Goal: Information Seeking & Learning: Learn about a topic

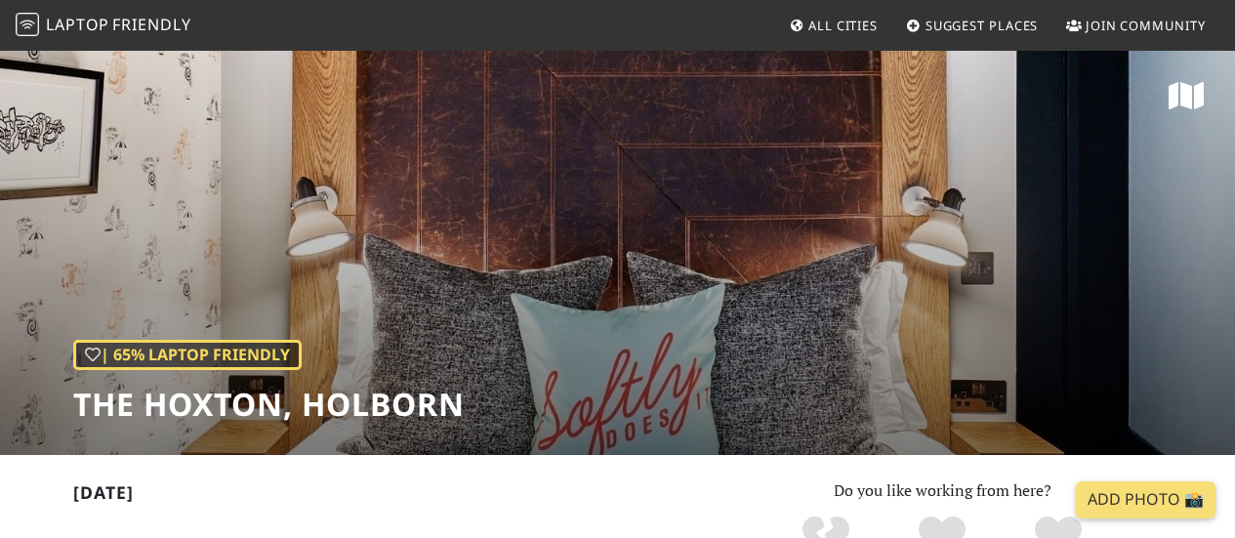
scroll to position [490, 0]
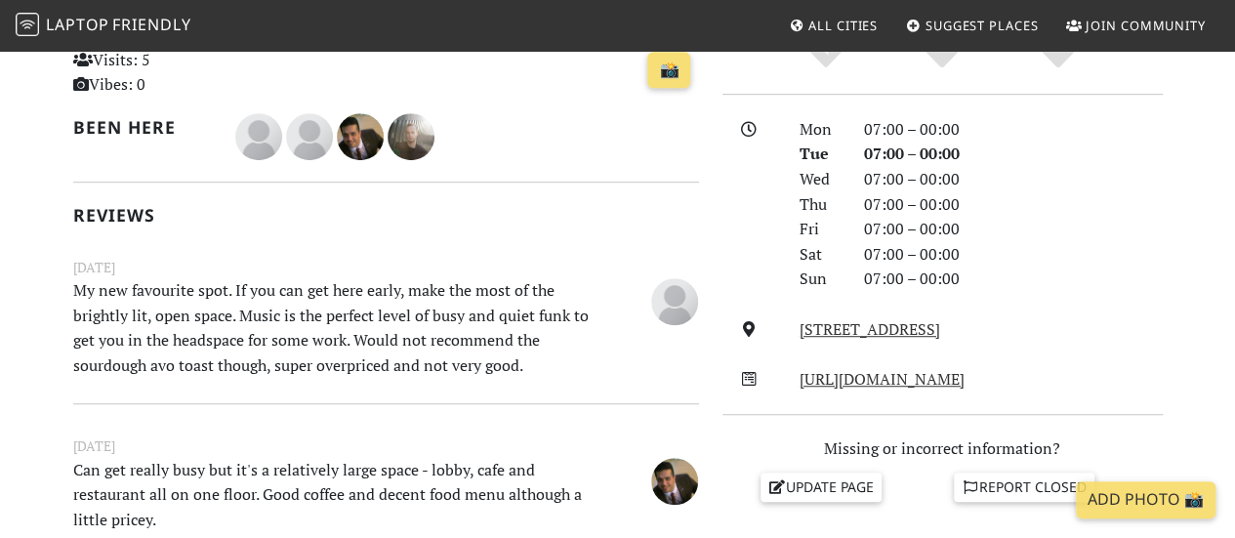
drag, startPoint x: 562, startPoint y: 376, endPoint x: 517, endPoint y: 258, distance: 126.4
click at [517, 258] on div "[DATE] My new favourite spot. If you can get here early, make the most of the b…" at bounding box center [386, 319] width 649 height 125
click at [517, 258] on small "[DATE]" at bounding box center [386, 267] width 649 height 21
drag, startPoint x: 517, startPoint y: 258, endPoint x: 580, endPoint y: 388, distance: 144.1
click at [580, 388] on div "[DATE] Visits: 5 Vibes: 0 📸 Been here Reviews [DATE] My new favourite spot. If …" at bounding box center [386, 312] width 626 height 648
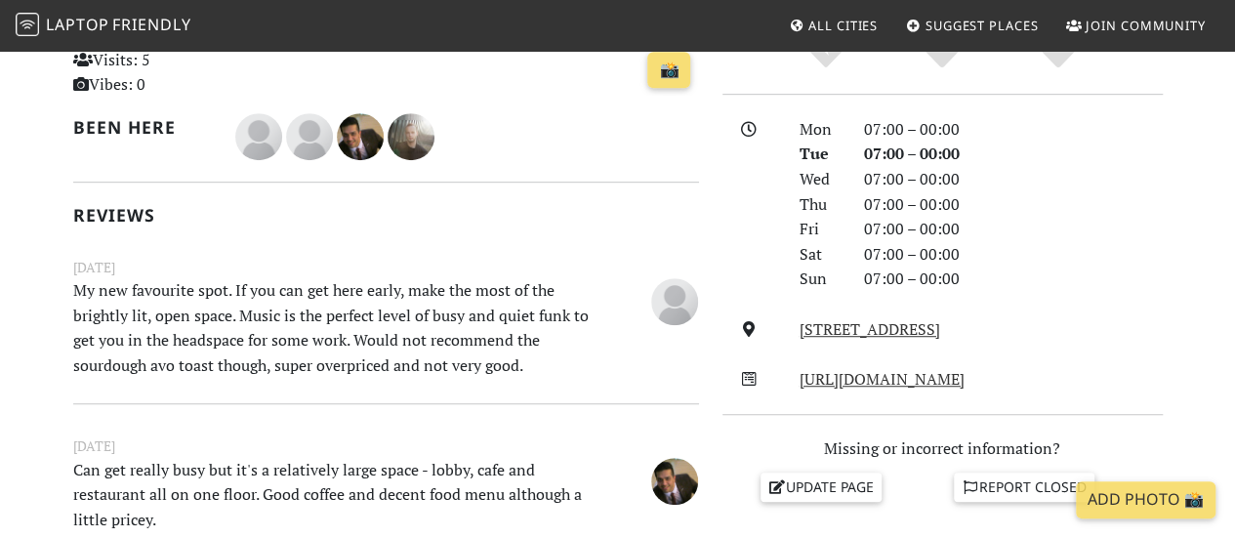
click at [580, 388] on div "[DATE] Visits: 5 Vibes: 0 📸 Been here Reviews [DATE] My new favourite spot. If …" at bounding box center [386, 312] width 626 height 648
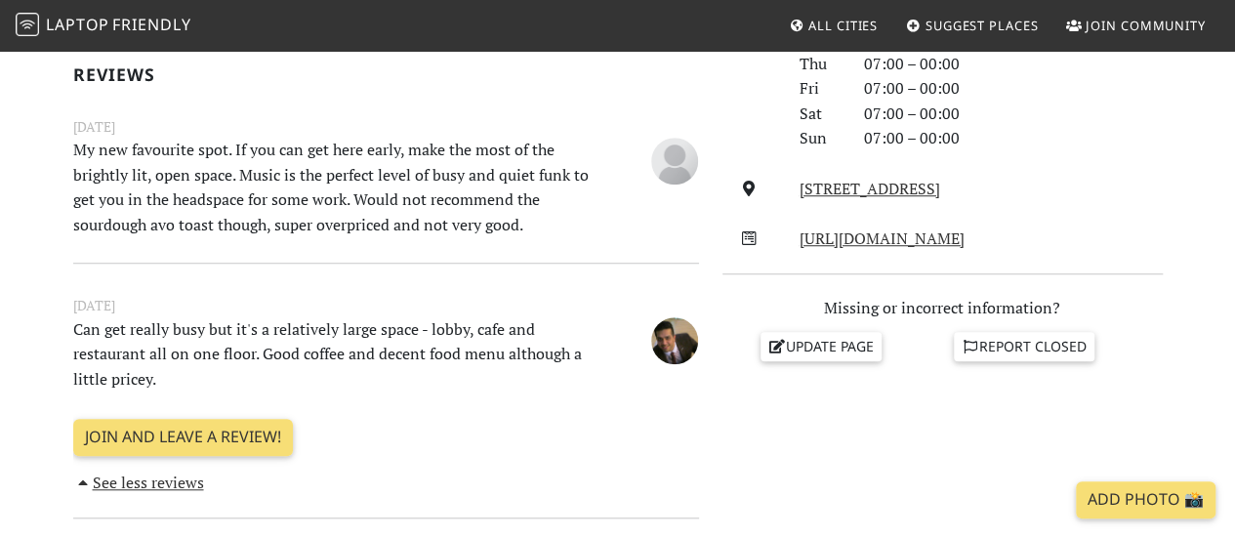
drag, startPoint x: 529, startPoint y: 388, endPoint x: 517, endPoint y: 296, distance: 92.5
click at [517, 296] on div "[DATE] Can get really busy but it's a relatively large space - lobby, cafe and …" at bounding box center [386, 345] width 649 height 100
click at [517, 296] on small "[DATE]" at bounding box center [386, 305] width 649 height 21
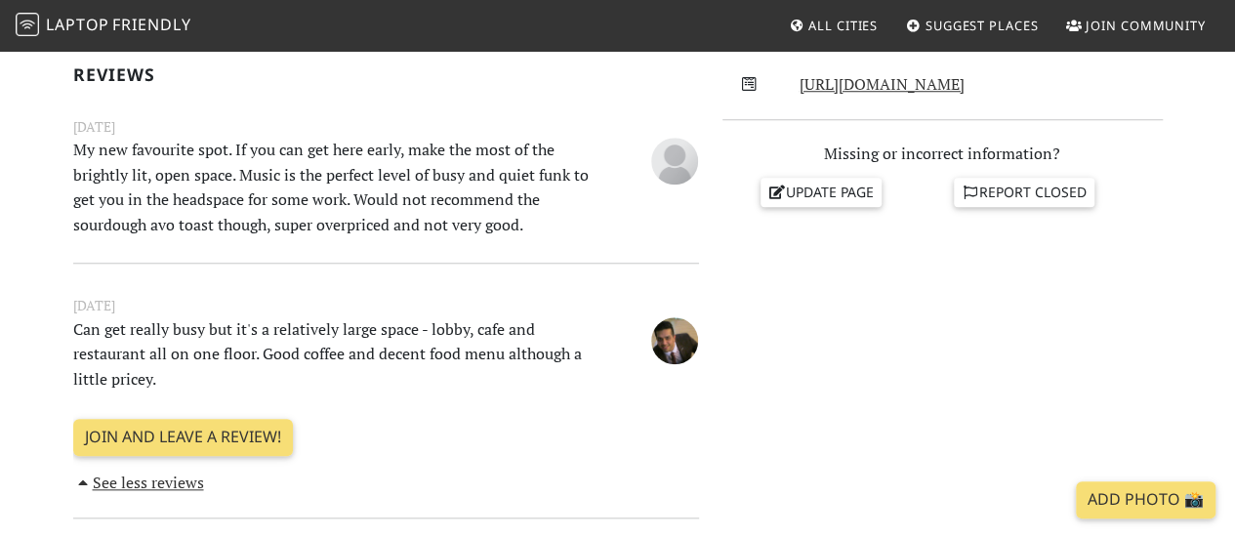
drag, startPoint x: 517, startPoint y: 296, endPoint x: 543, endPoint y: 377, distance: 84.9
click at [543, 377] on div "[DATE] Can get really busy but it's a relatively large space - lobby, cafe and …" at bounding box center [386, 345] width 649 height 100
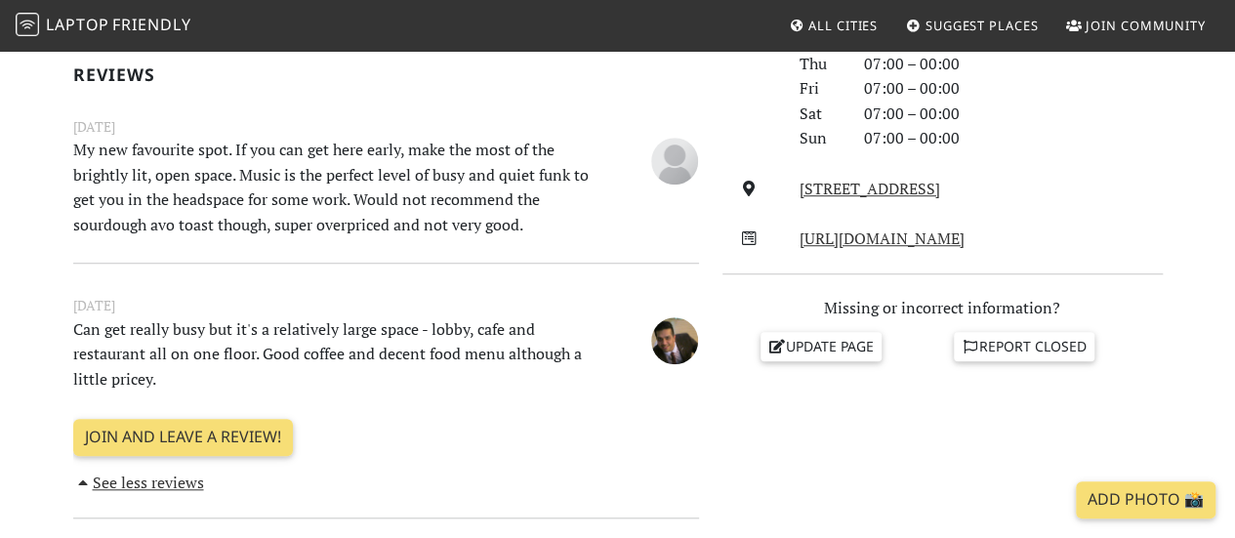
click at [543, 377] on p "Can get really busy but it's a relatively large space - lobby, cafe and restaur…" at bounding box center [332, 354] width 541 height 75
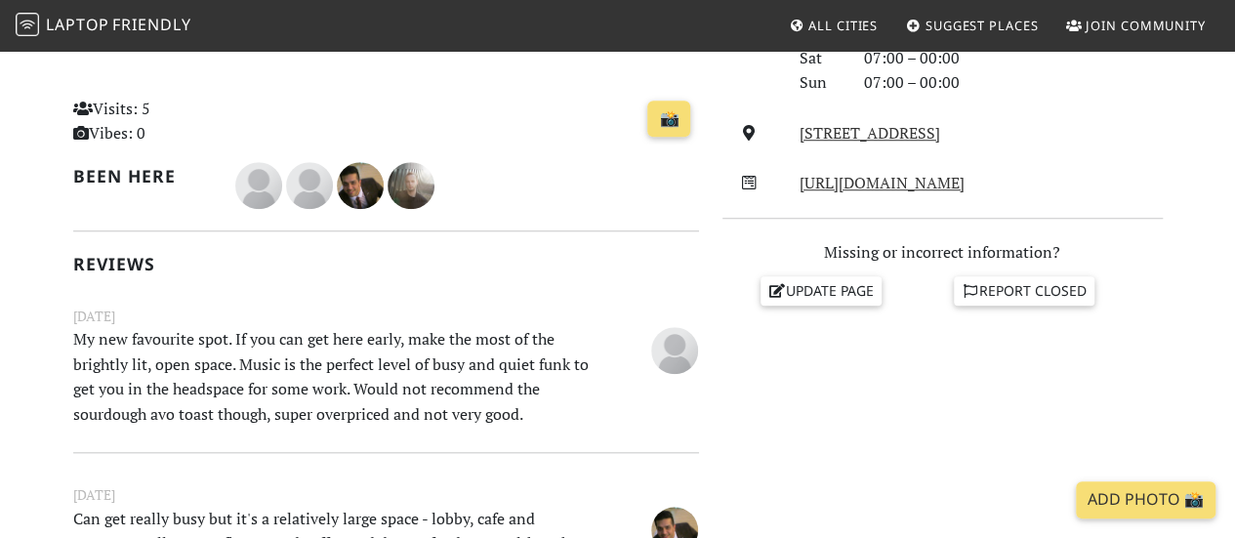
scroll to position [0, 0]
